Goal: Navigation & Orientation: Find specific page/section

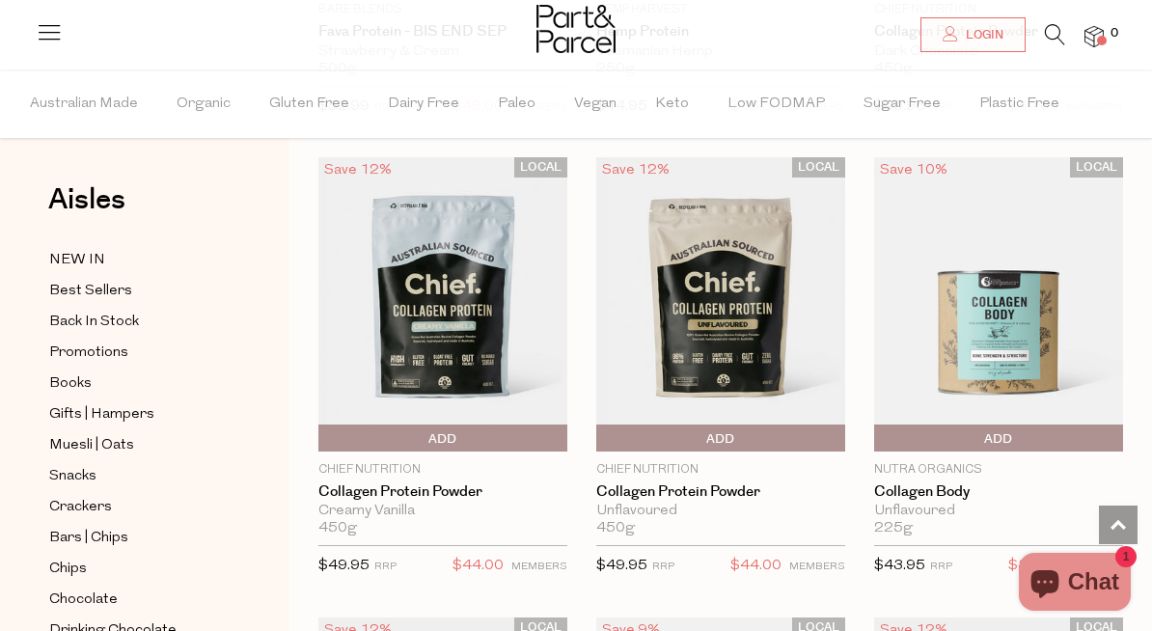
scroll to position [1937, 0]
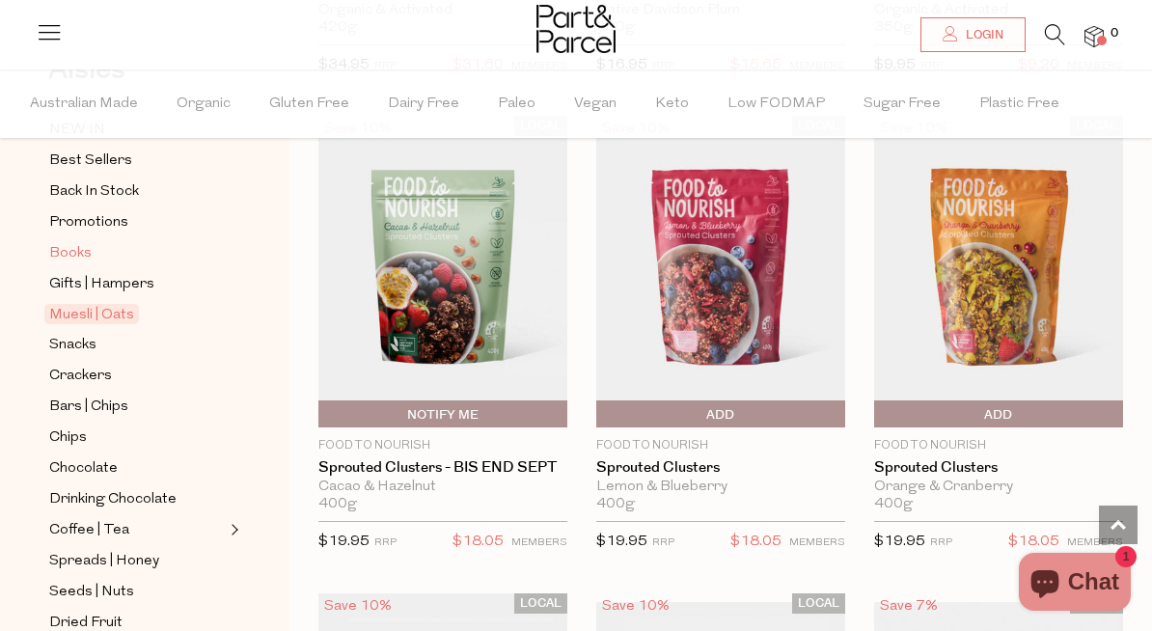
scroll to position [131, 0]
click at [108, 466] on span "Chocolate" at bounding box center [83, 467] width 68 height 23
